Goal: Information Seeking & Learning: Compare options

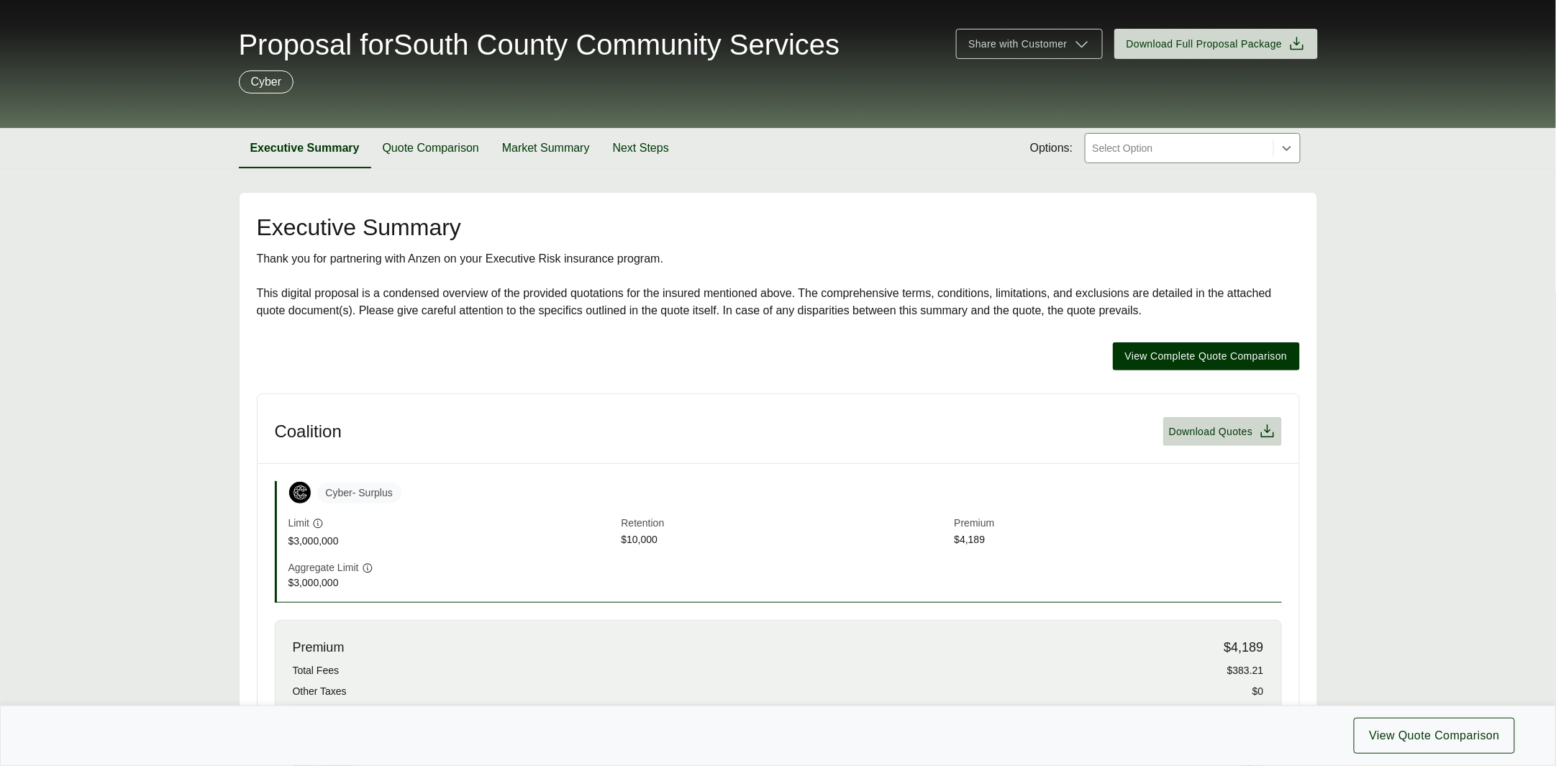
scroll to position [568, 0]
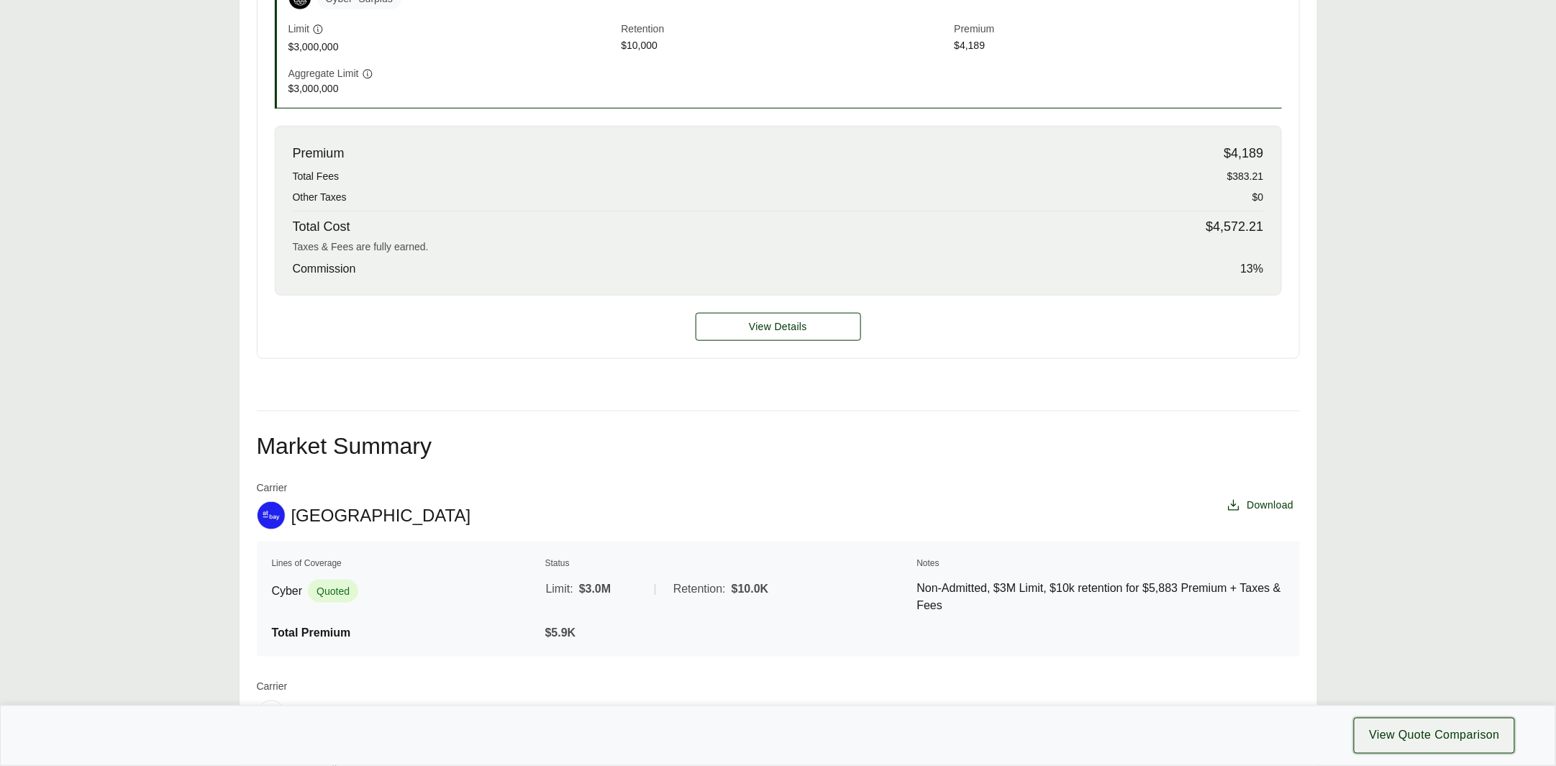
click at [1415, 738] on span "View Quote Comparison" at bounding box center [1434, 736] width 131 height 17
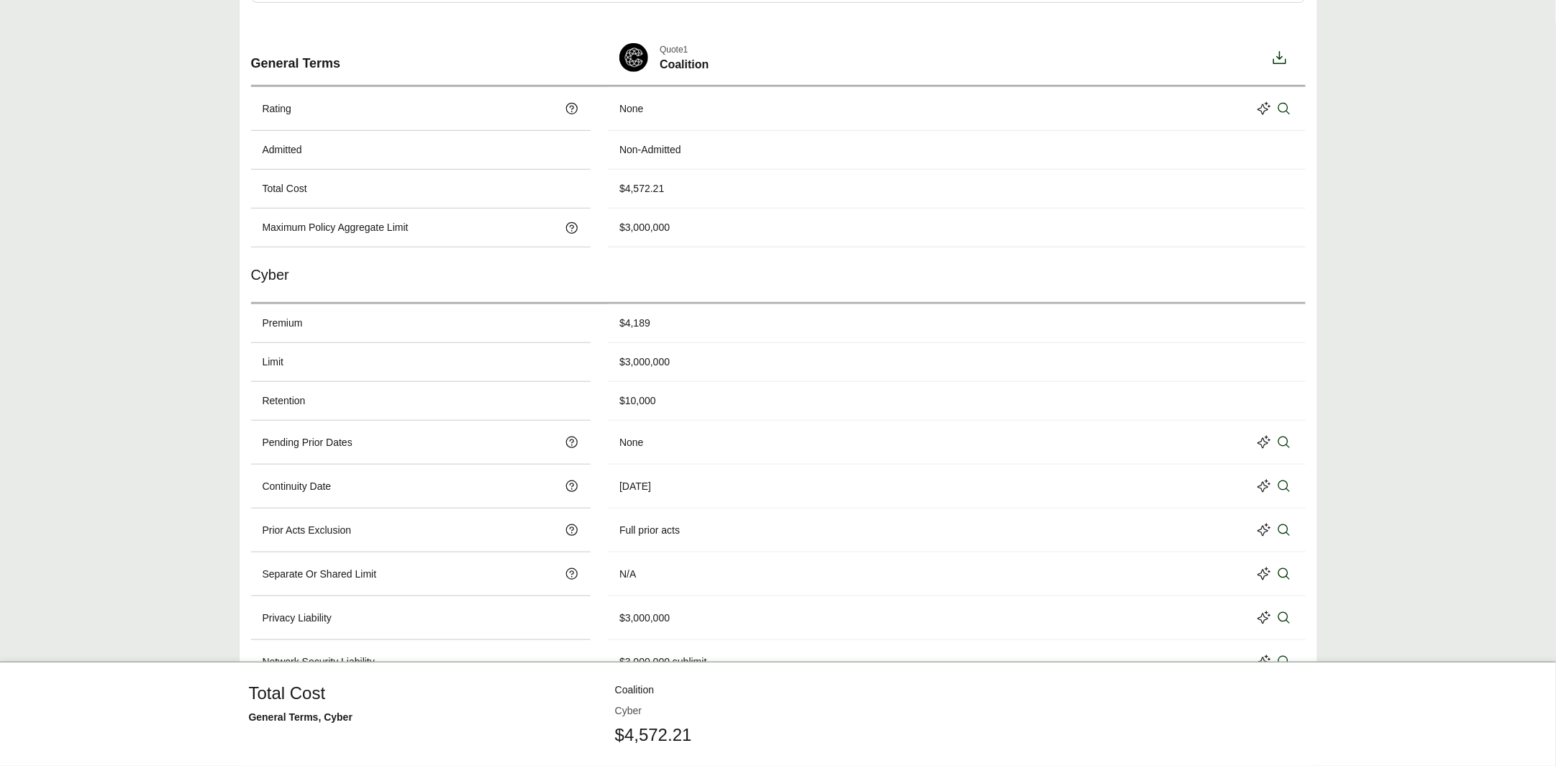
scroll to position [75, 0]
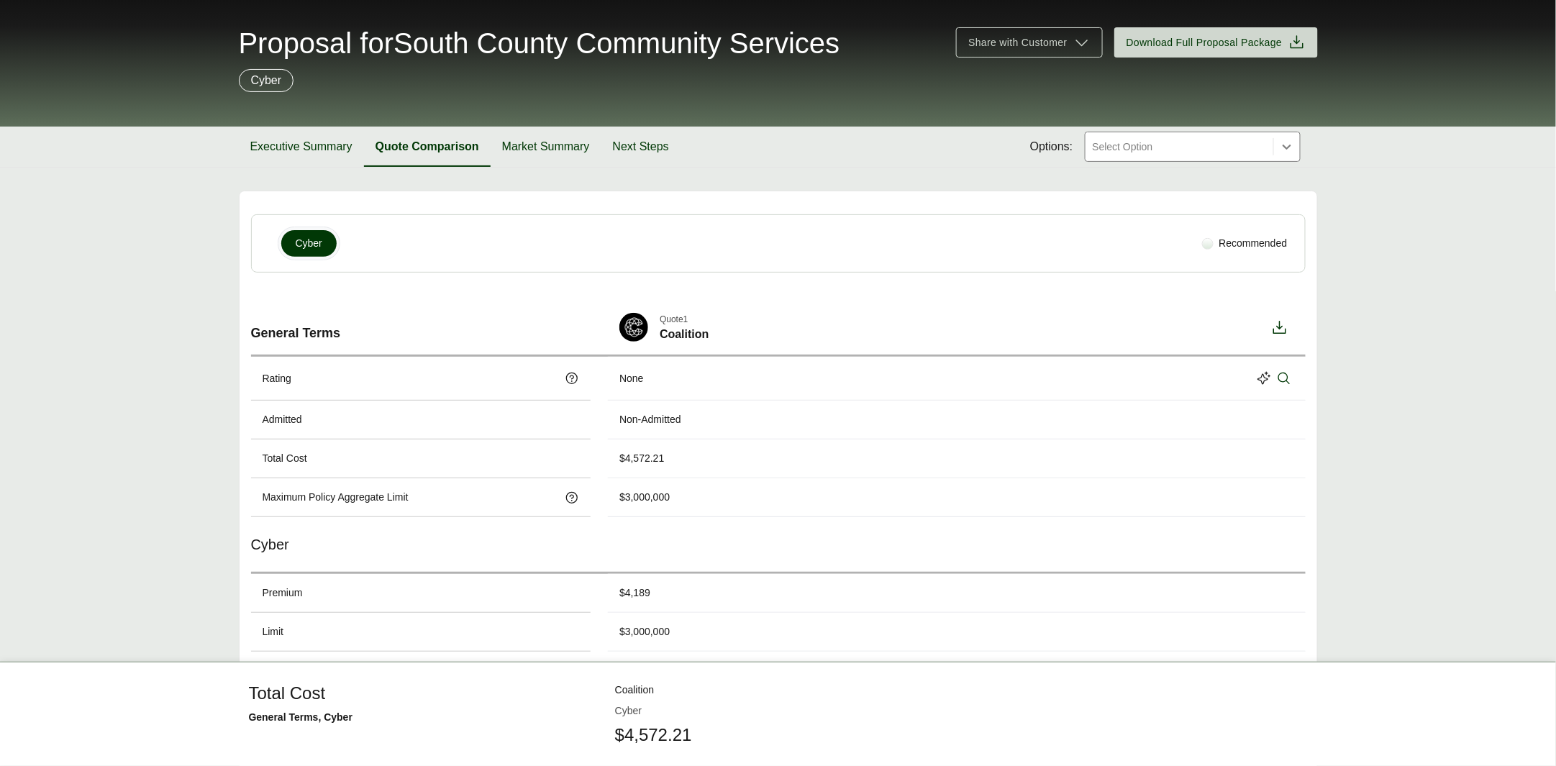
click at [1201, 158] on section "Executive Summary Quote Comparison Market Summary Next Steps Options: Select Op…" at bounding box center [778, 147] width 1556 height 41
click at [1201, 155] on div "Select Option" at bounding box center [1180, 146] width 188 height 29
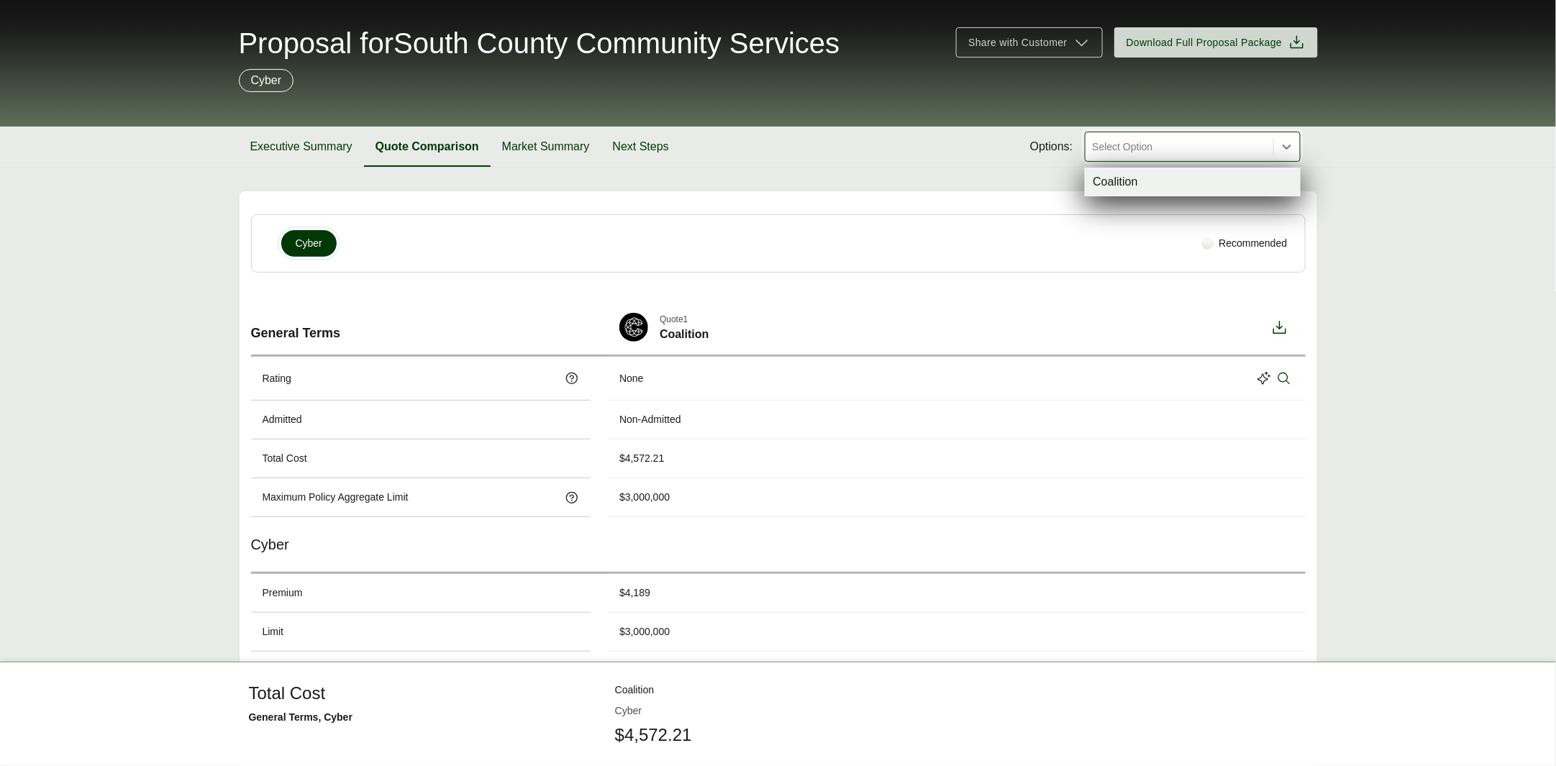
click at [1173, 177] on div "Coalition" at bounding box center [1193, 182] width 216 height 29
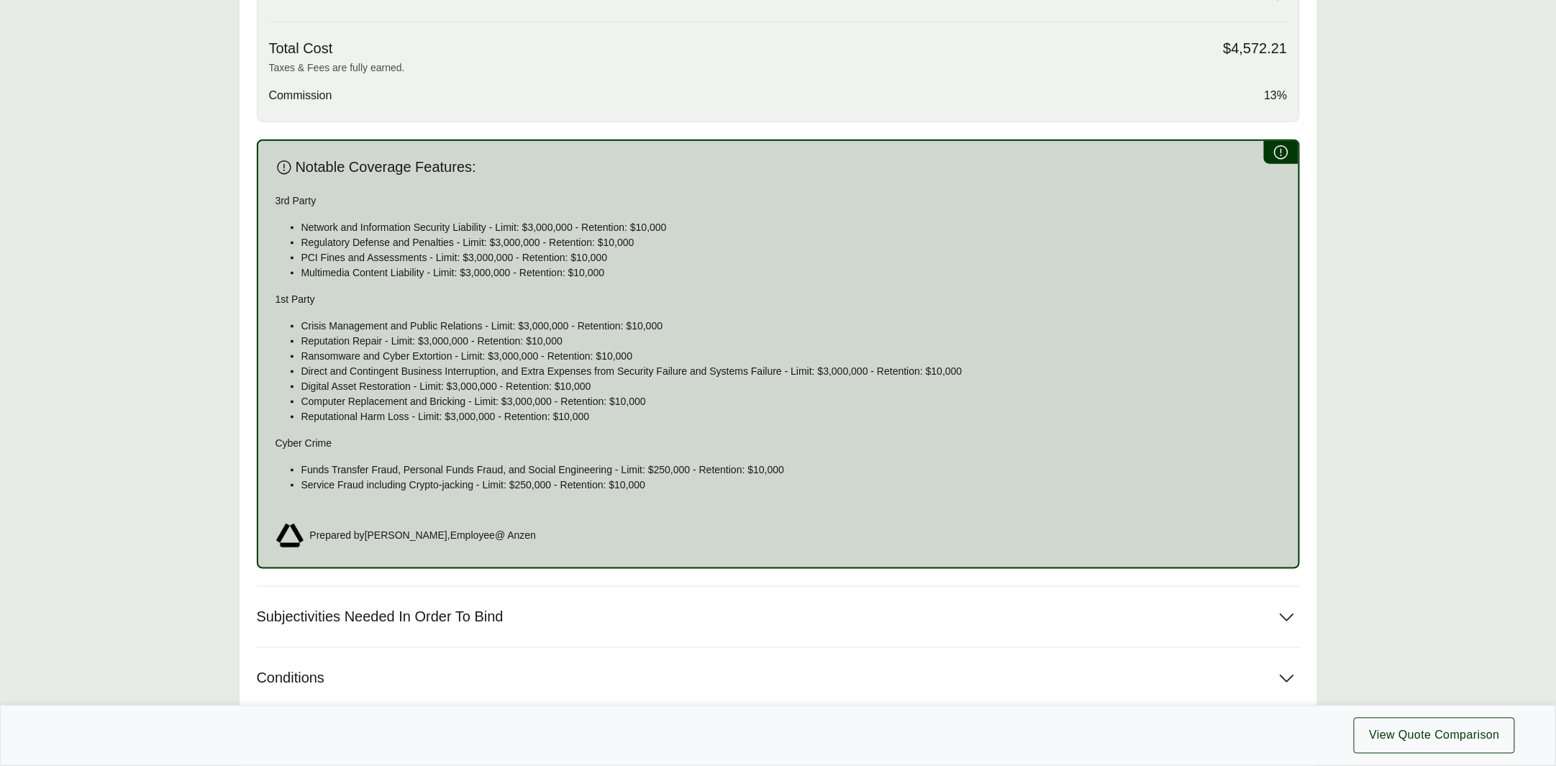
scroll to position [913, 0]
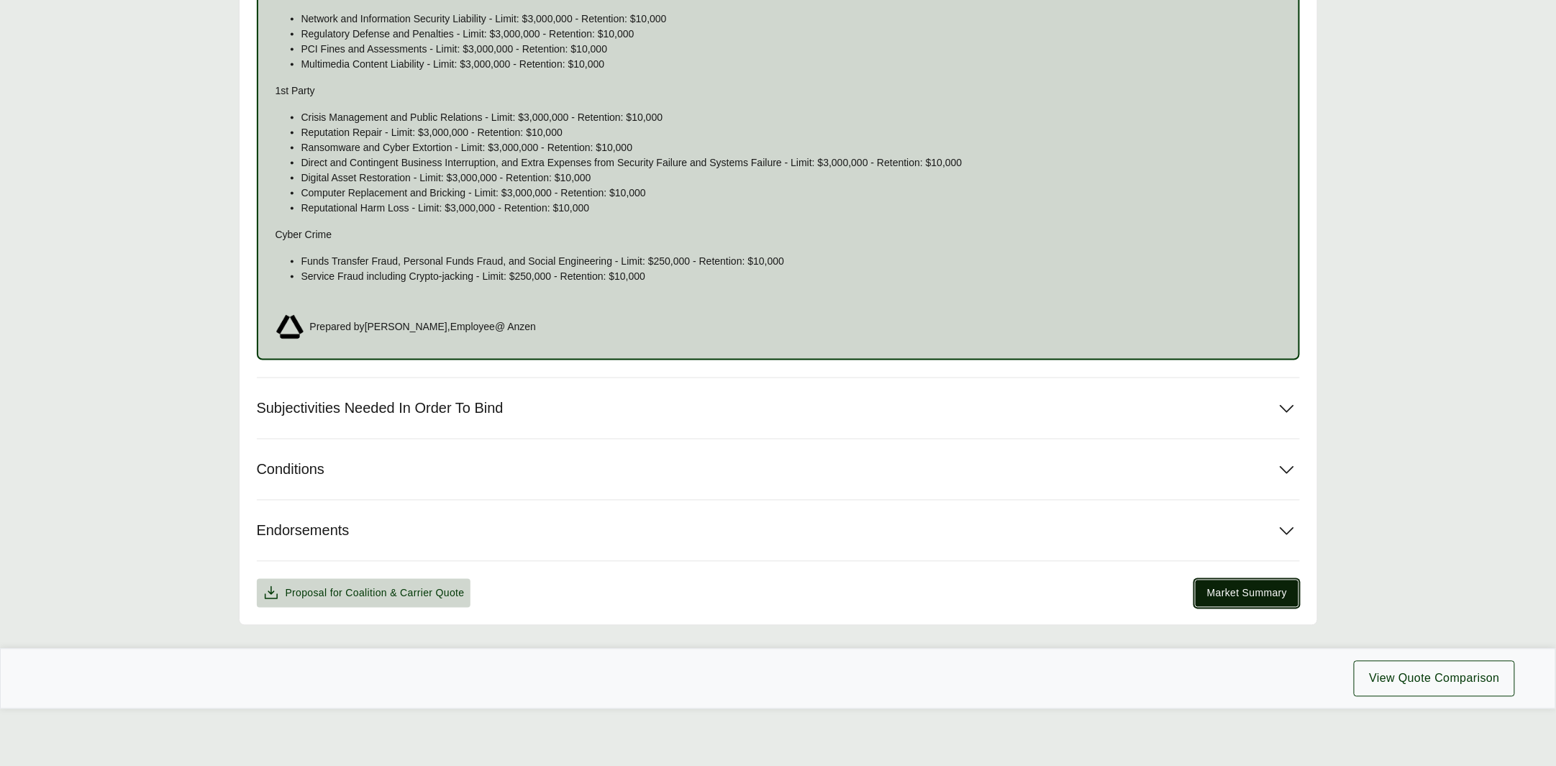
click at [1280, 596] on span "Market Summary" at bounding box center [1247, 593] width 80 height 15
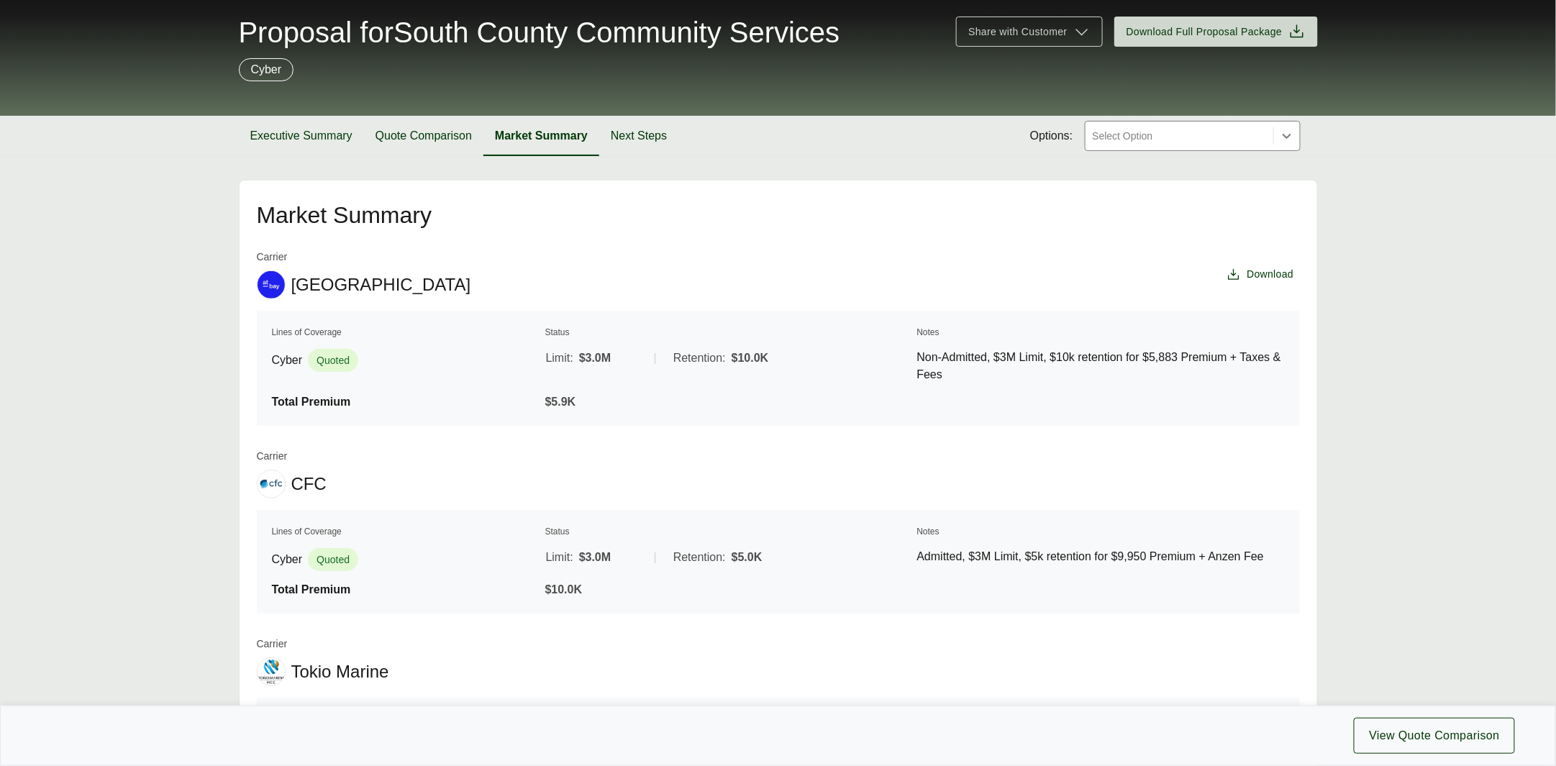
scroll to position [176, 0]
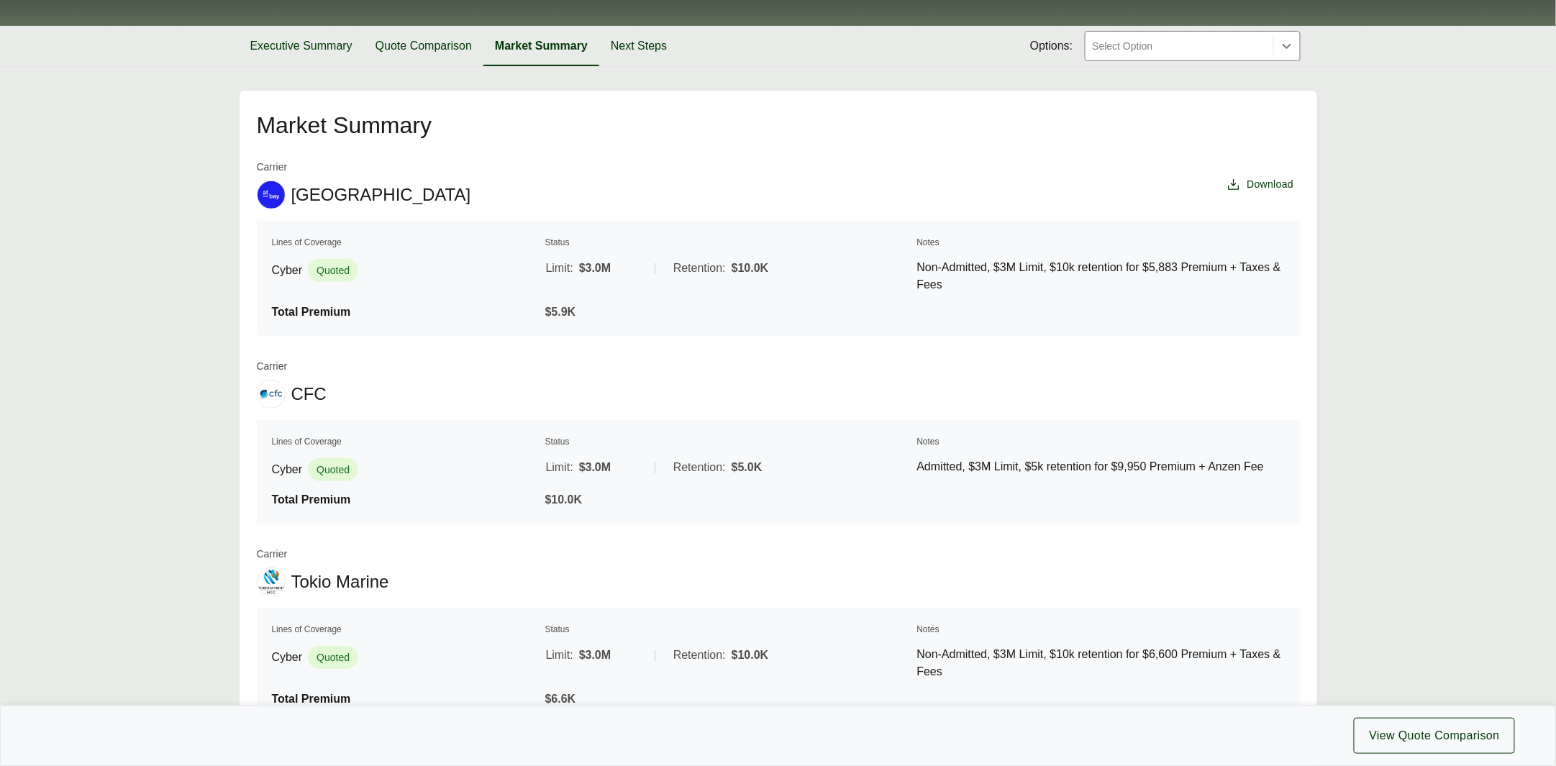
click at [571, 497] on span "$10.0K" at bounding box center [563, 500] width 37 height 12
click at [296, 467] on span "Cyber" at bounding box center [287, 469] width 31 height 17
click at [291, 439] on th "Lines of Coverage" at bounding box center [406, 442] width 271 height 14
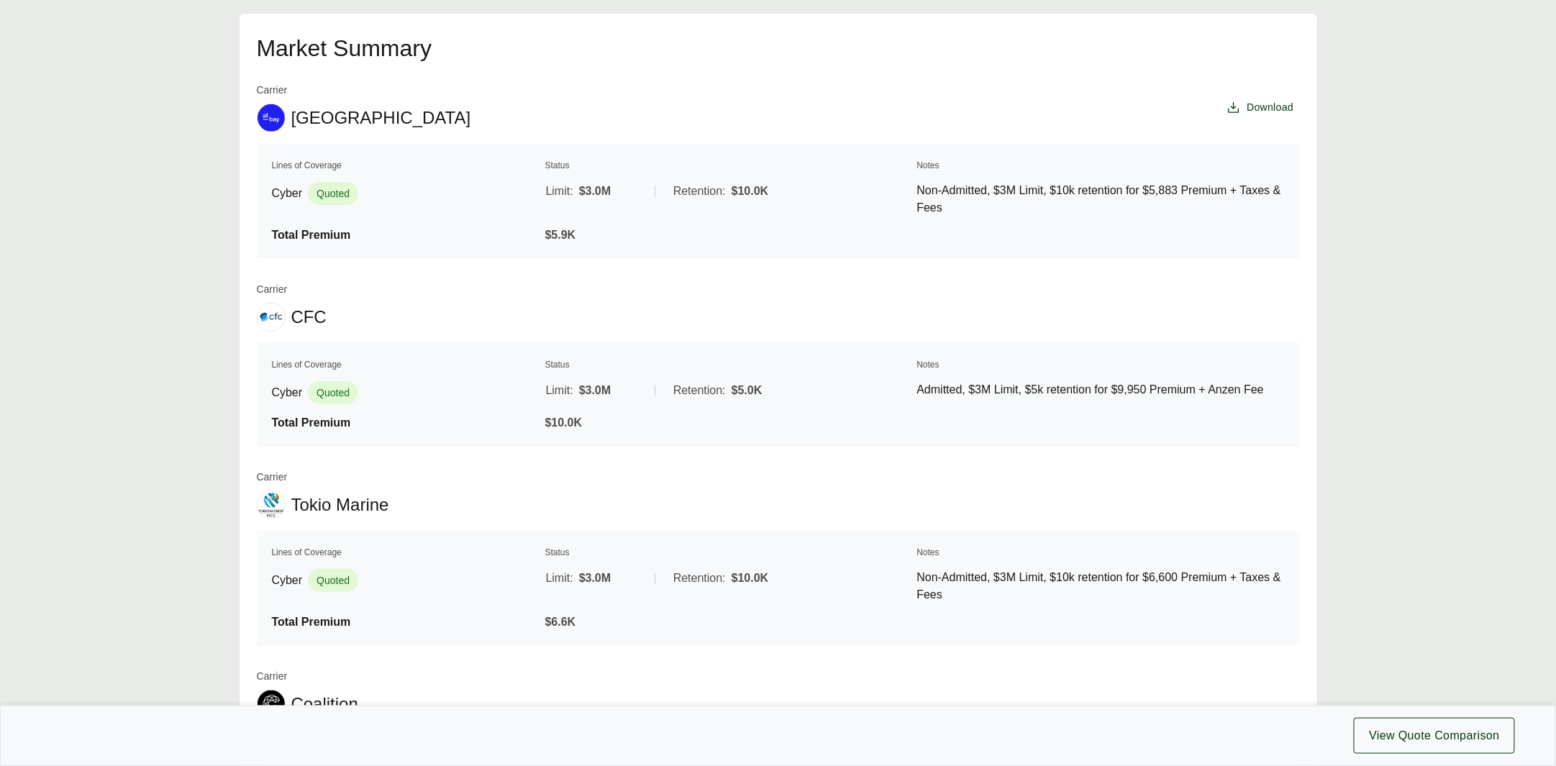
scroll to position [0, 0]
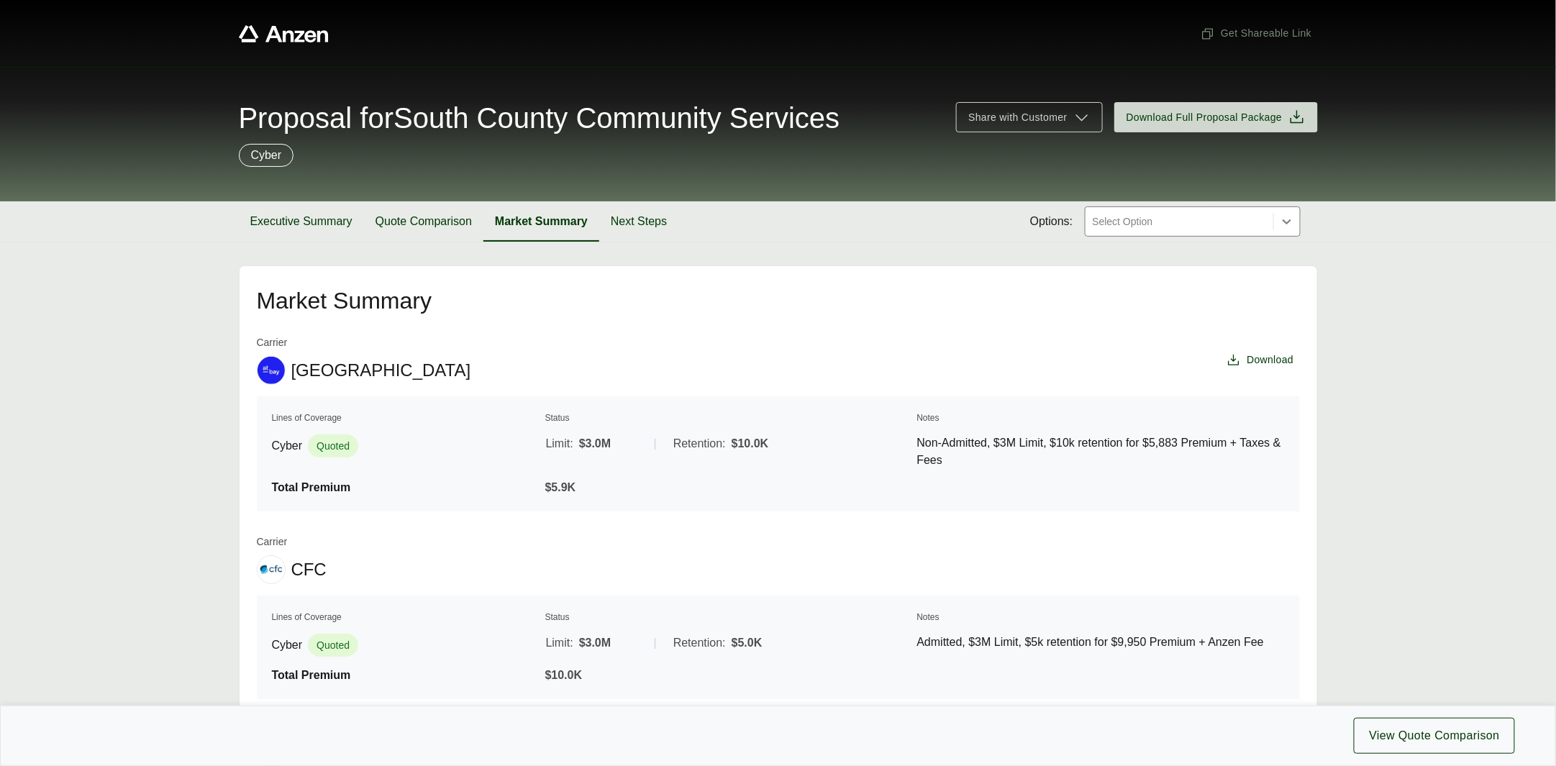
click at [1141, 225] on div at bounding box center [1180, 221] width 176 height 17
drag, startPoint x: 1005, startPoint y: 266, endPoint x: 890, endPoint y: 266, distance: 115.1
click at [1005, 266] on div "Market Summary Carrier At-Bay Download Lines of Coverage Status Notes Cyber Quo…" at bounding box center [778, 717] width 1079 height 902
